Goal: Navigation & Orientation: Find specific page/section

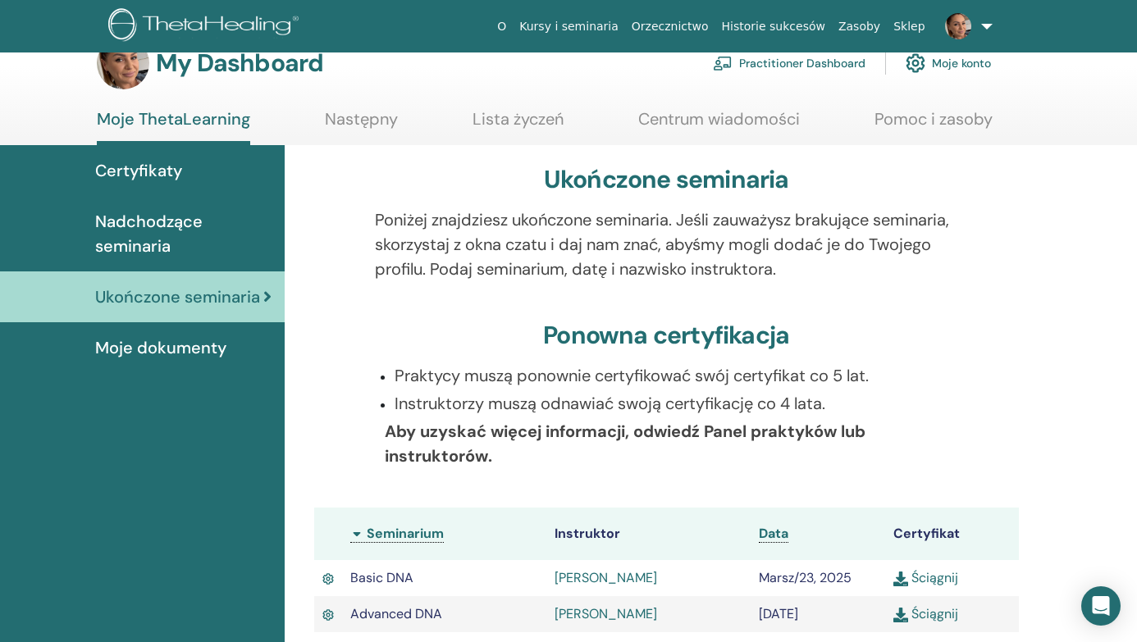
scroll to position [33, 0]
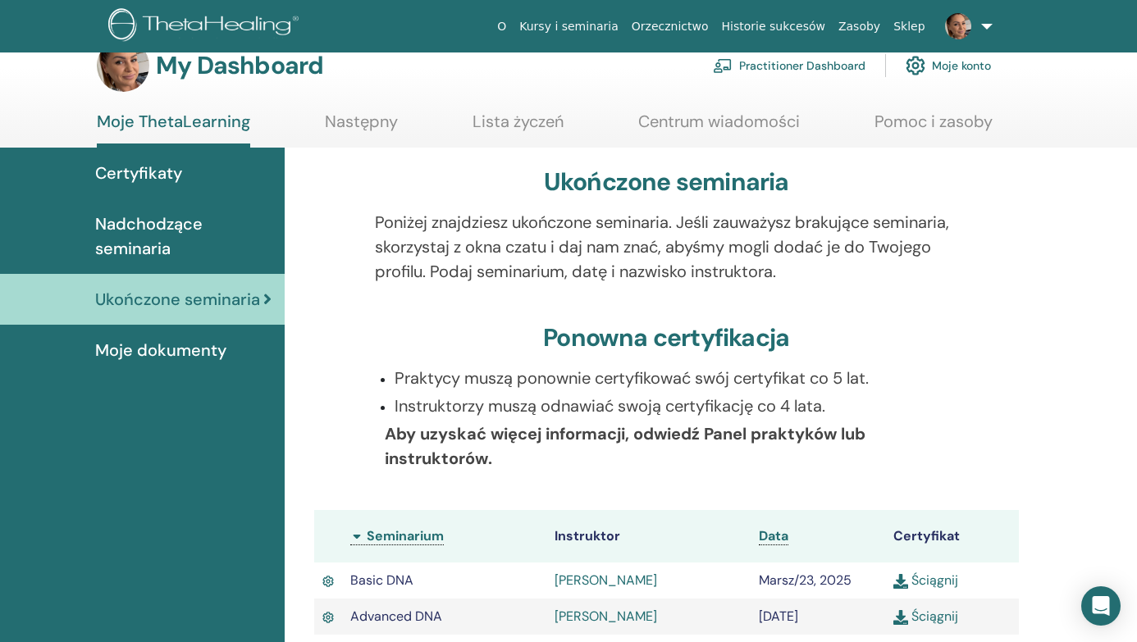
click at [164, 217] on span "Nadchodzące seminaria" at bounding box center [183, 236] width 176 height 49
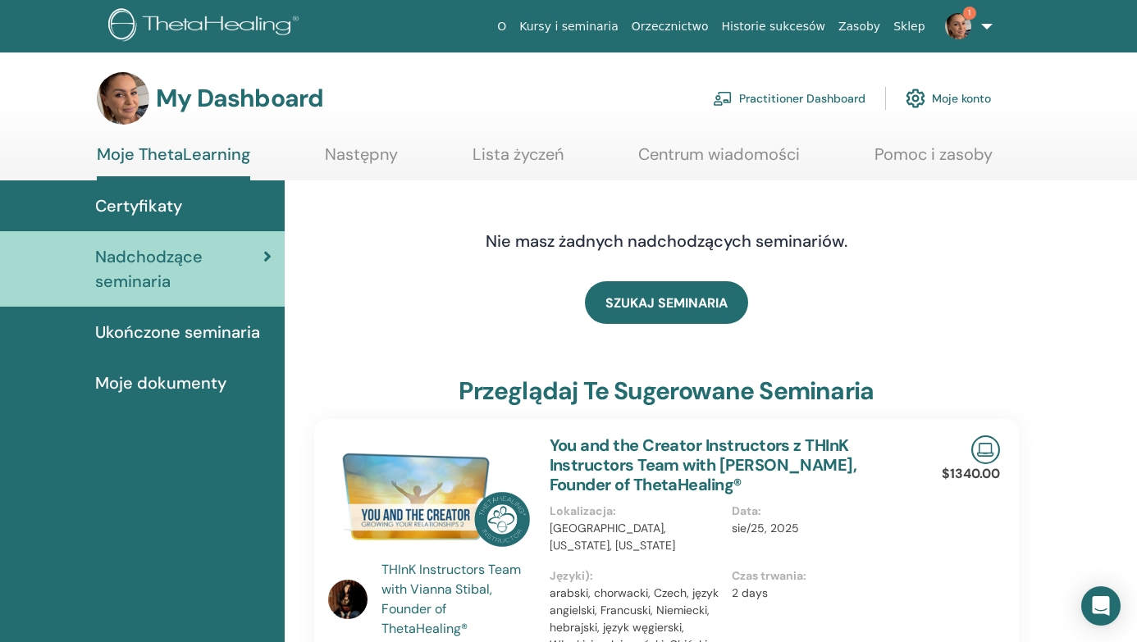
click at [961, 33] on img at bounding box center [958, 26] width 26 height 26
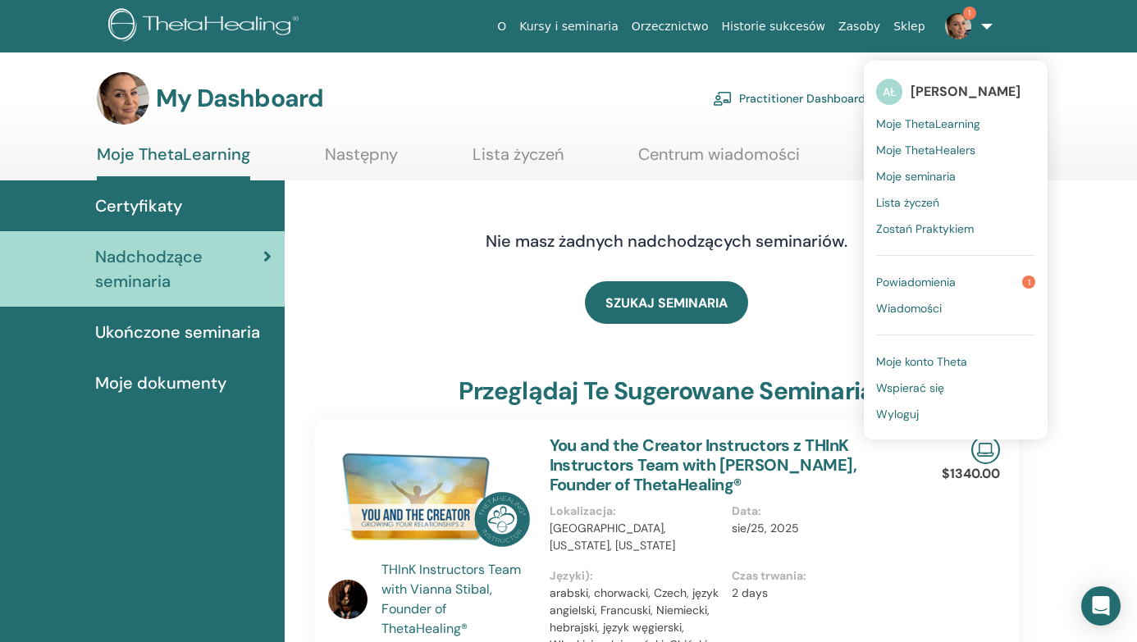
click at [951, 290] on link "Powiadomienia 1" at bounding box center [955, 282] width 159 height 26
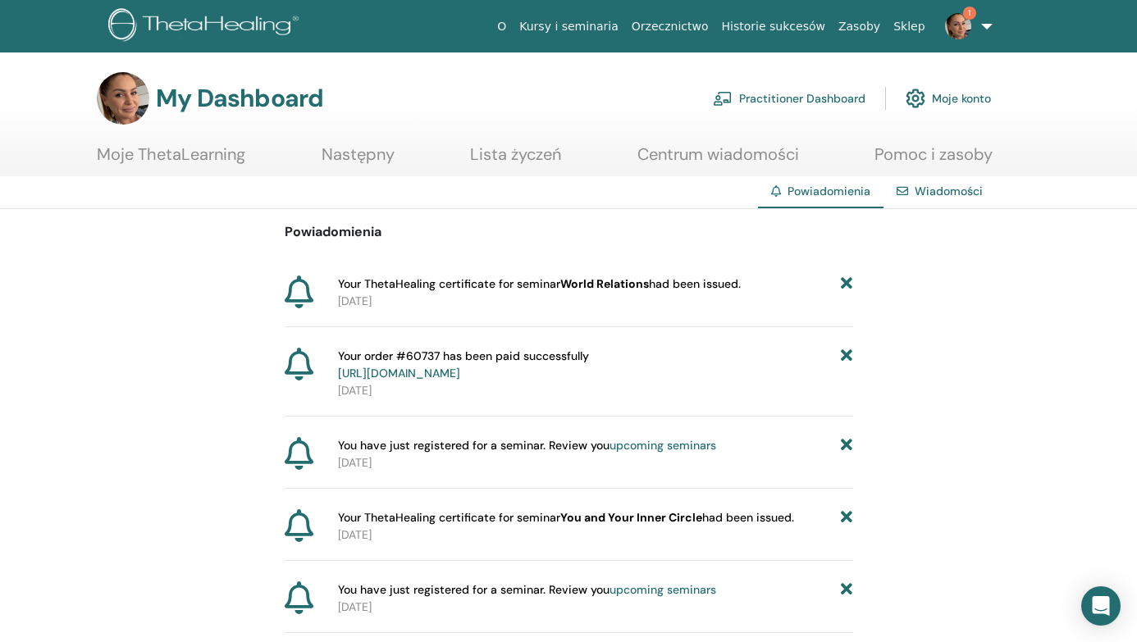
click at [297, 288] on icon at bounding box center [299, 292] width 29 height 33
click at [460, 372] on link "https://member.thetahealing.com/member/account/subscriptions/purchases" at bounding box center [399, 373] width 122 height 15
click at [214, 155] on link "Moje ThetaLearning" at bounding box center [171, 160] width 148 height 32
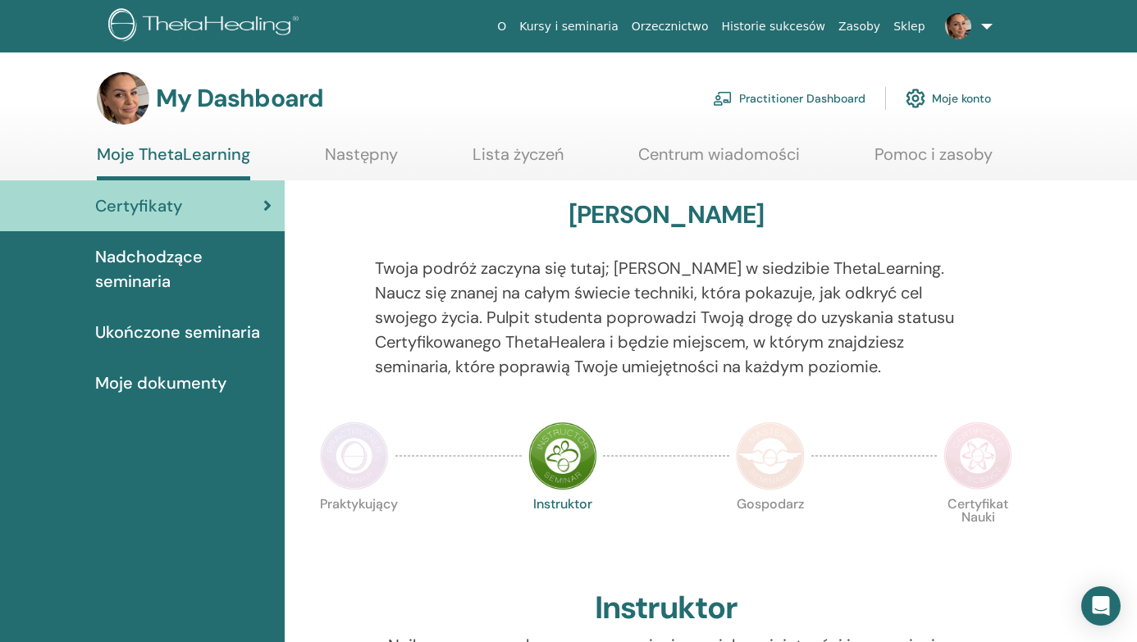
click at [956, 105] on link "Moje konto" at bounding box center [947, 98] width 85 height 36
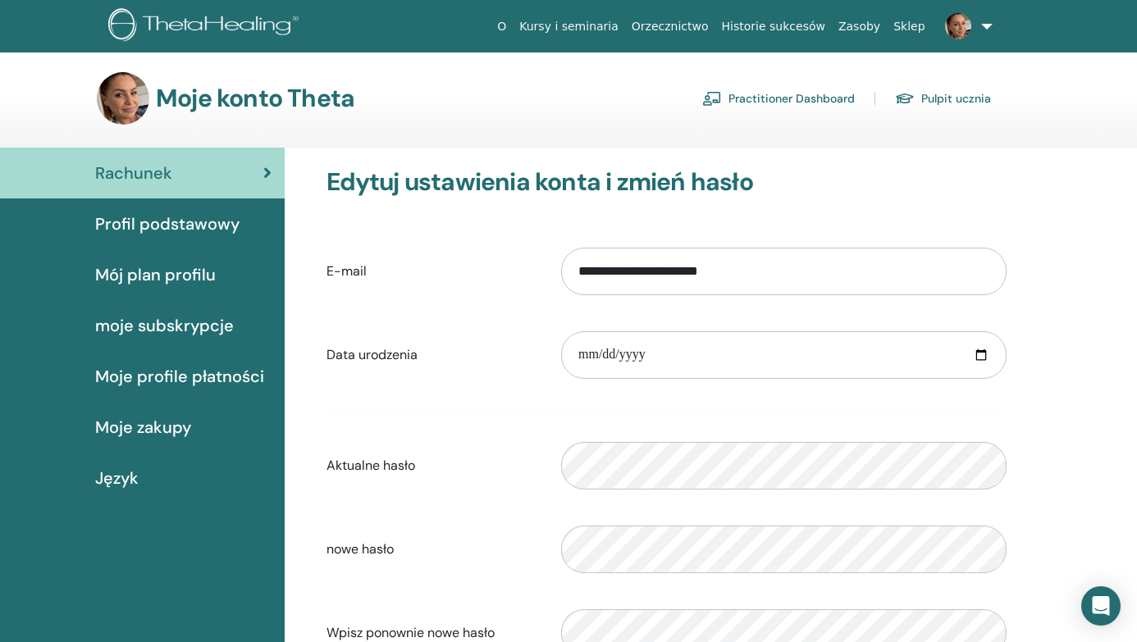
click at [822, 94] on link "Practitioner Dashboard" at bounding box center [778, 98] width 153 height 26
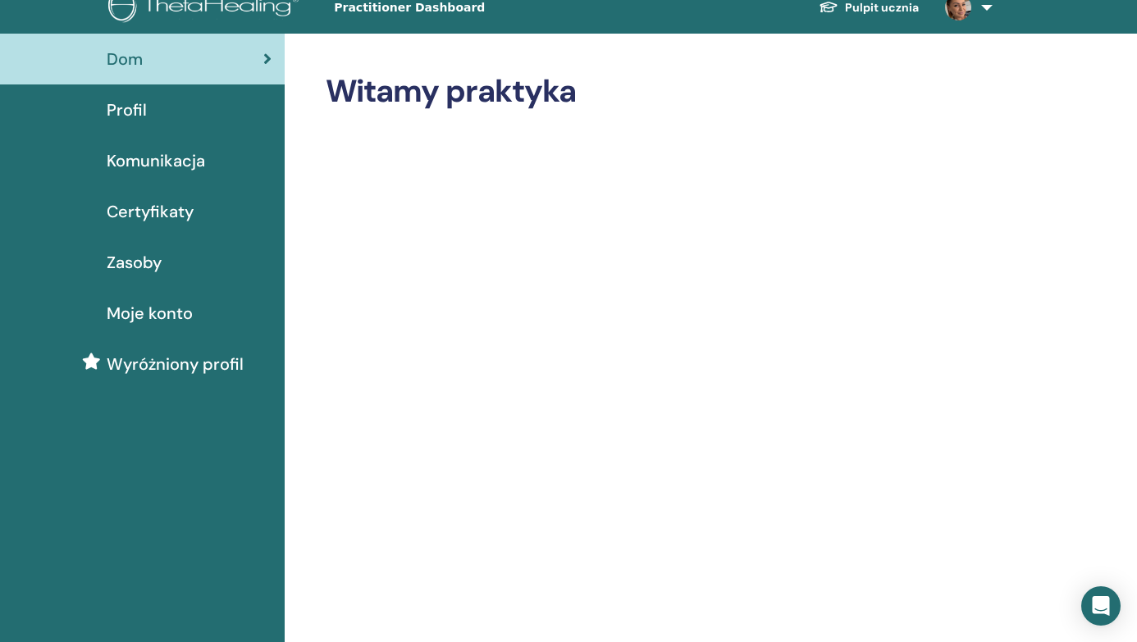
scroll to position [21, 0]
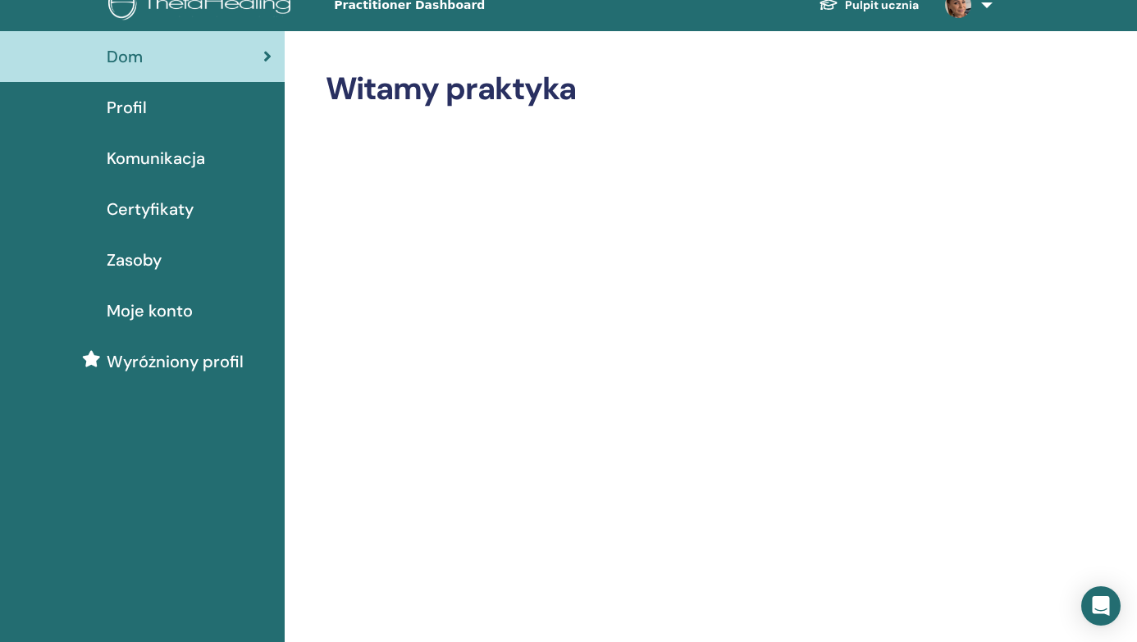
click at [181, 112] on div "Profil" at bounding box center [142, 107] width 258 height 25
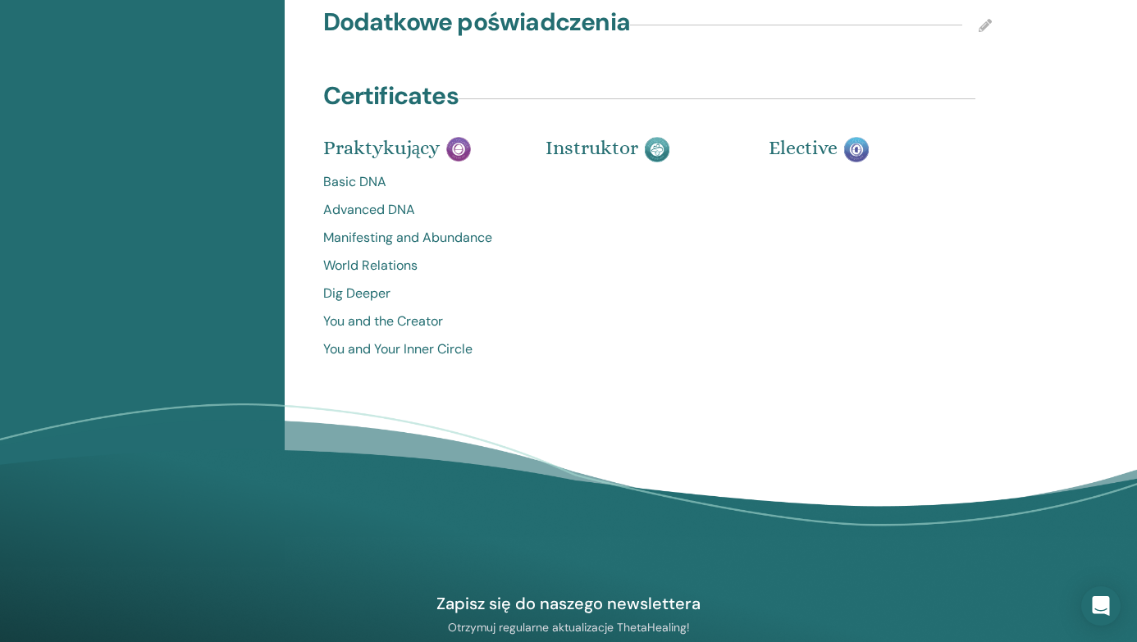
scroll to position [1595, 0]
click at [853, 162] on img at bounding box center [856, 148] width 25 height 25
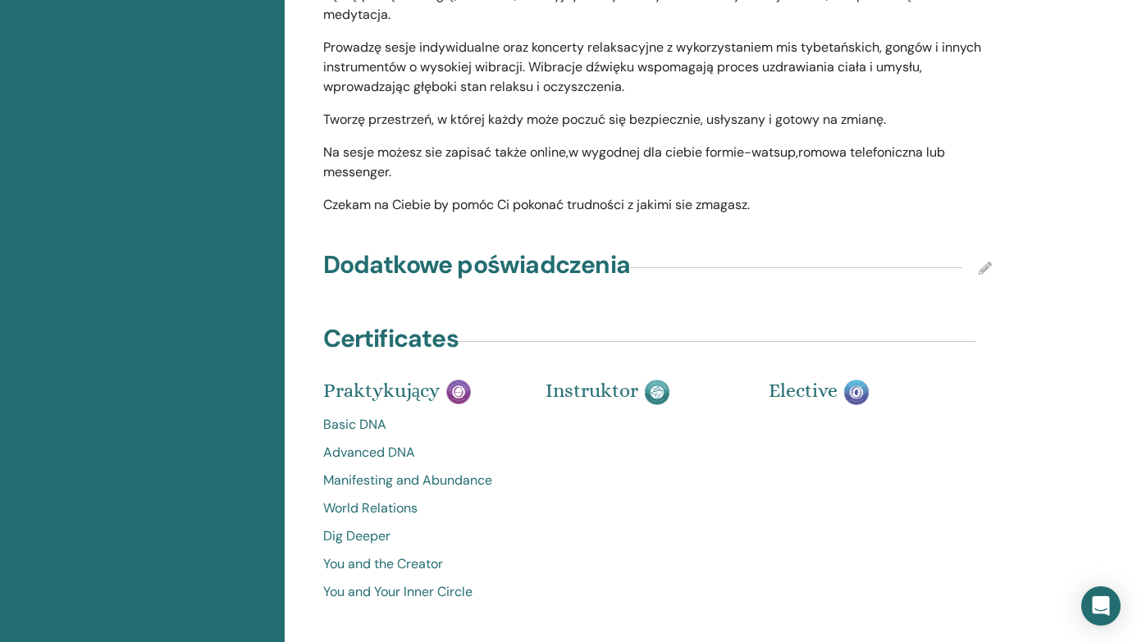
scroll to position [1351, 0]
click at [987, 276] on icon at bounding box center [984, 268] width 13 height 13
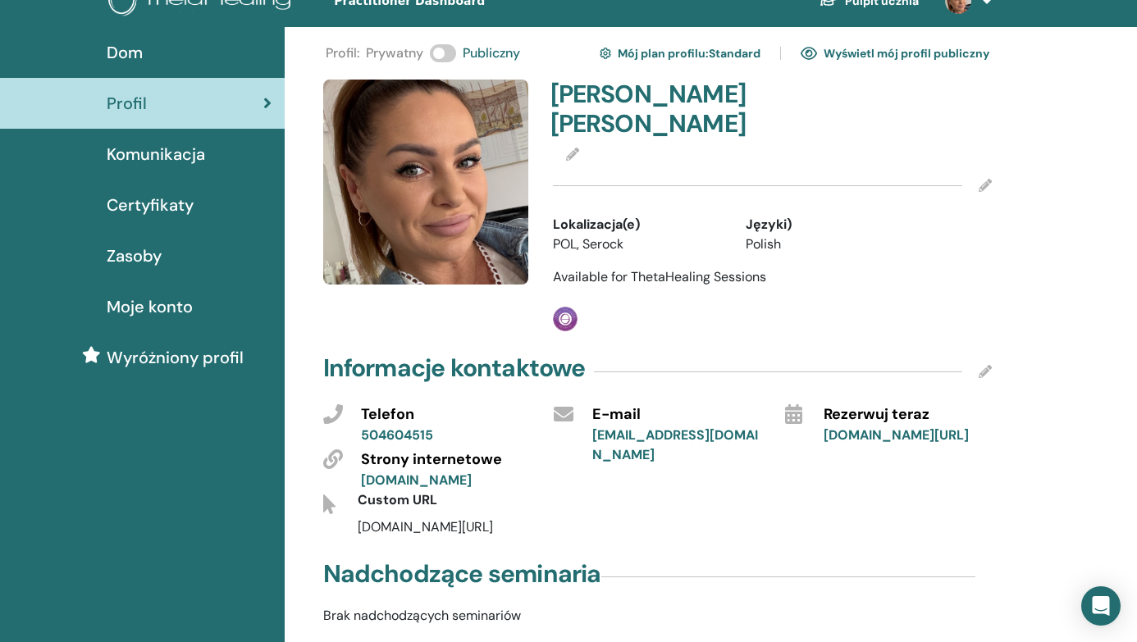
scroll to position [0, 0]
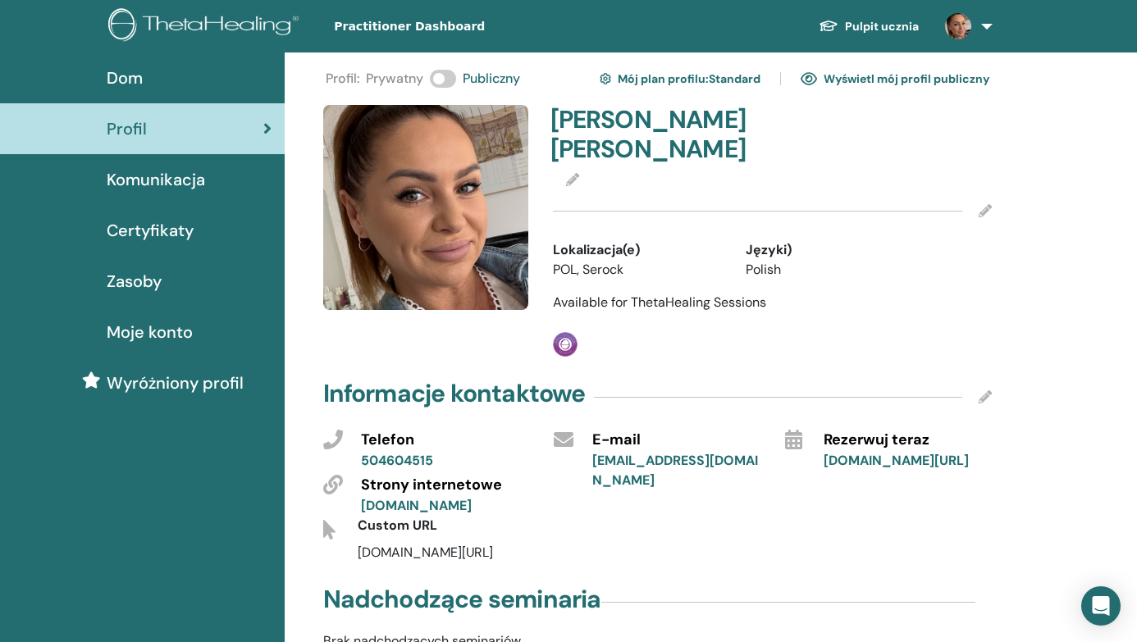
click at [897, 76] on link "Wyświetl mój profil publiczny" at bounding box center [894, 79] width 189 height 26
